Goal: Information Seeking & Learning: Learn about a topic

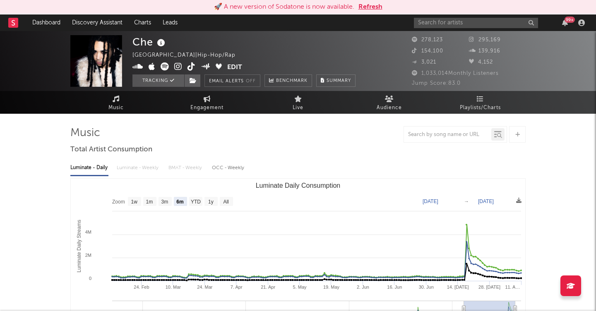
select select "6m"
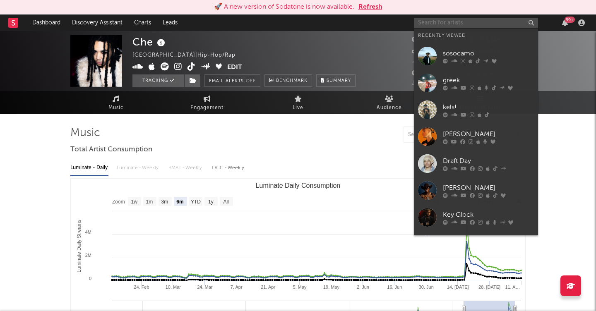
click at [440, 23] on input "text" at bounding box center [476, 23] width 124 height 10
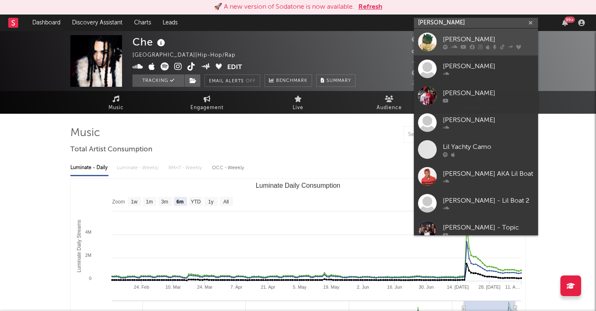
type input "[PERSON_NAME]"
click at [459, 39] on div "[PERSON_NAME]" at bounding box center [487, 39] width 91 height 10
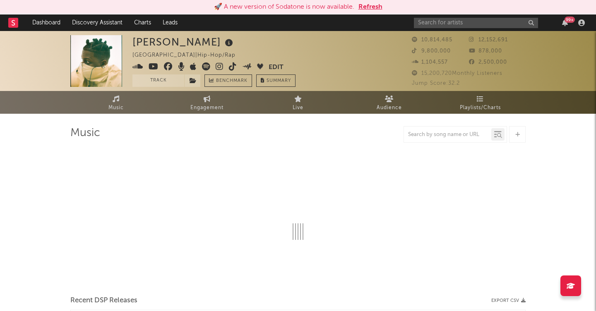
select select "6m"
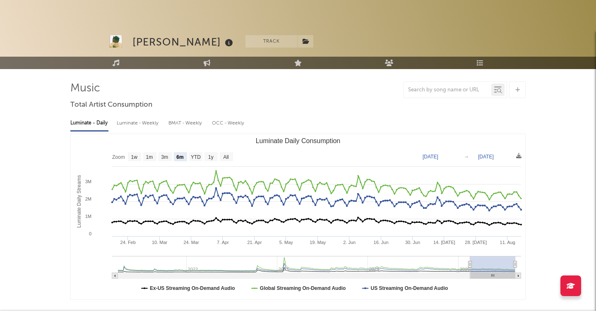
scroll to position [65, 0]
